Goal: Information Seeking & Learning: Learn about a topic

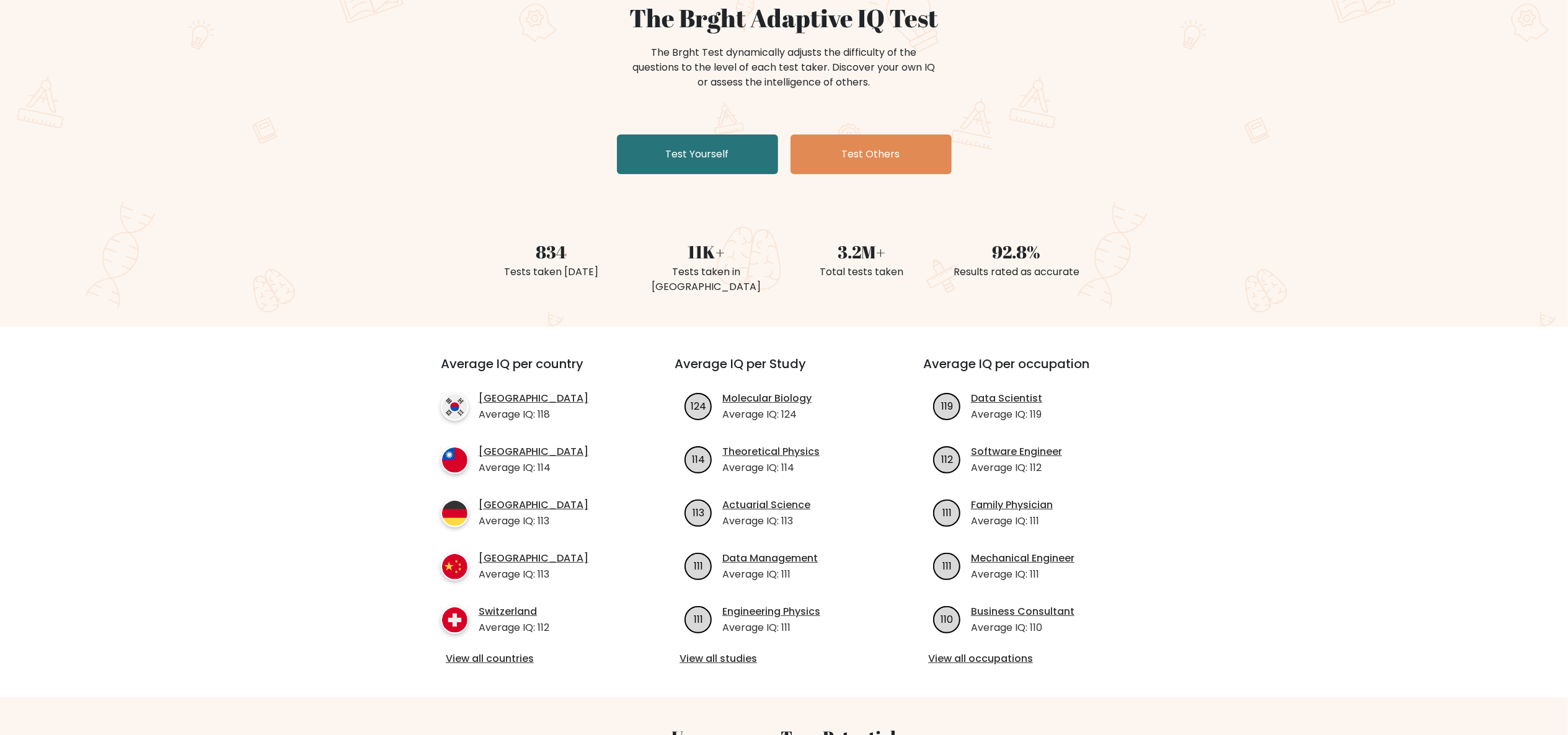
scroll to position [372, 0]
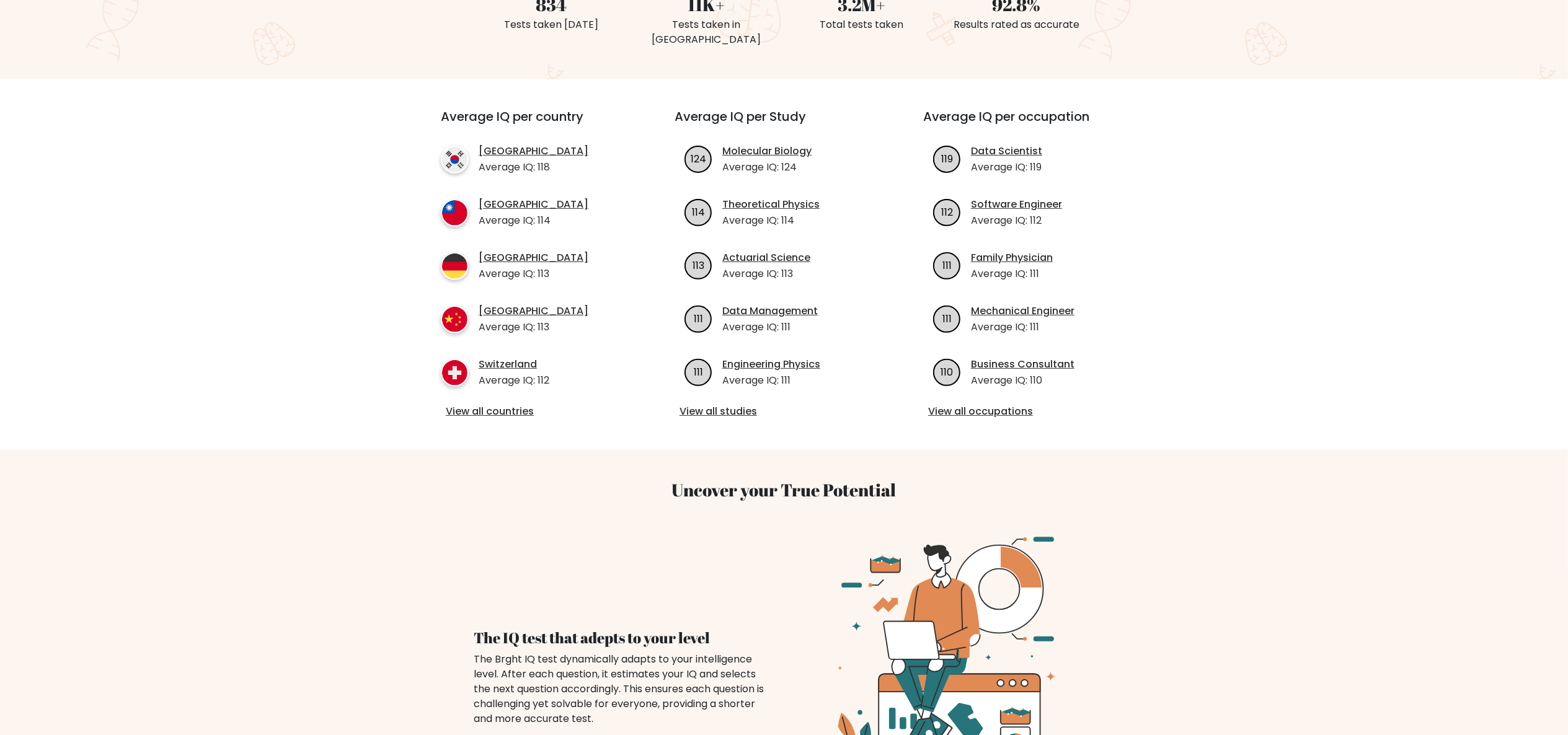
click at [488, 388] on div "Average IQ per country South Korea Average IQ: 118 Taiwan Average IQ: 114 Germa…" at bounding box center [535, 264] width 249 height 311
click at [491, 404] on link "View all countries" at bounding box center [535, 412] width 179 height 15
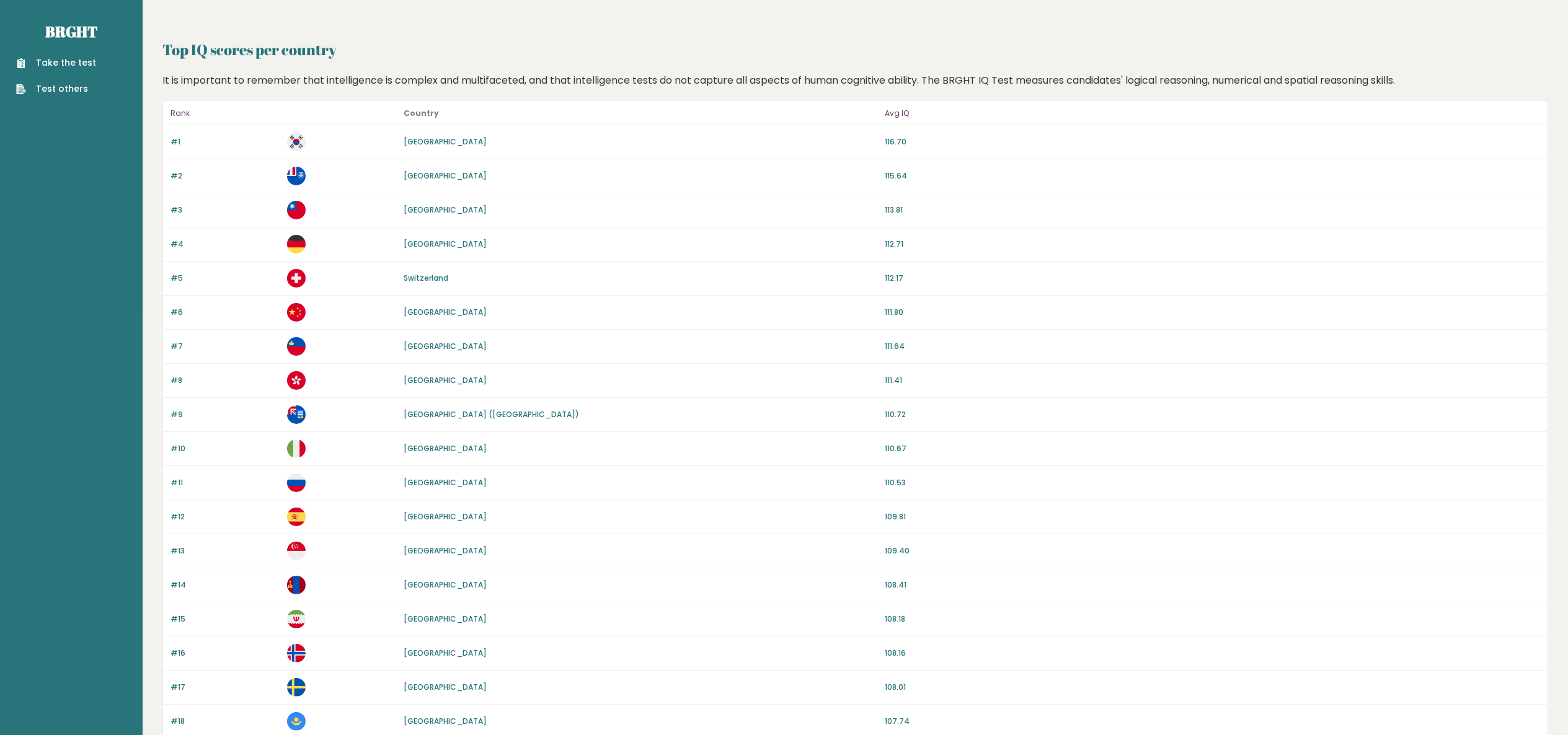
click at [414, 456] on div "#10 [GEOGRAPHIC_DATA] 110.67" at bounding box center [855, 449] width 1385 height 34
click at [411, 448] on link "[GEOGRAPHIC_DATA]" at bounding box center [445, 448] width 83 height 11
